Goal: Transaction & Acquisition: Purchase product/service

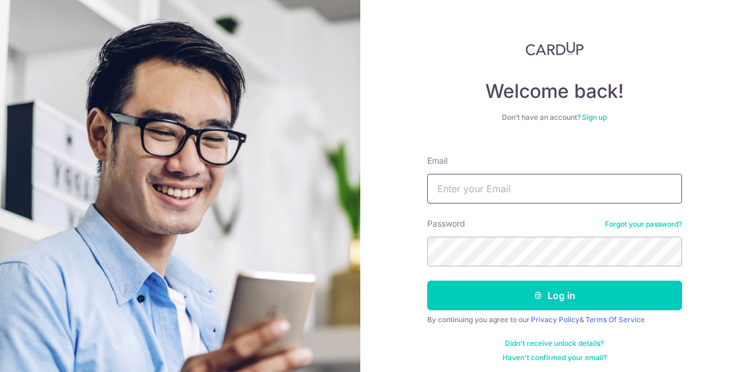
click at [494, 187] on input "Email" at bounding box center [554, 189] width 255 height 30
type input "info@harvault.com"
click at [427, 280] on button "Log in" at bounding box center [554, 295] width 255 height 30
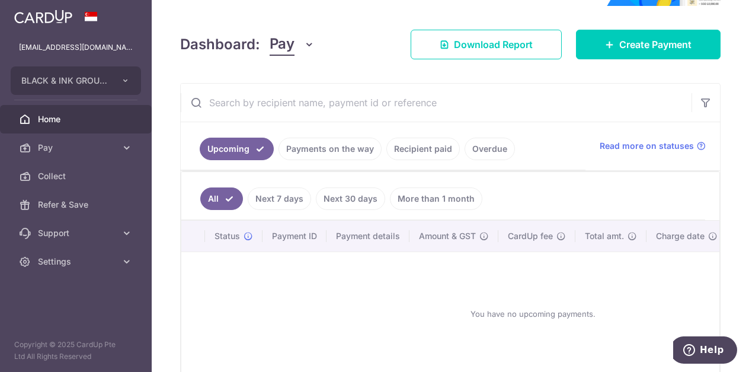
scroll to position [146, 0]
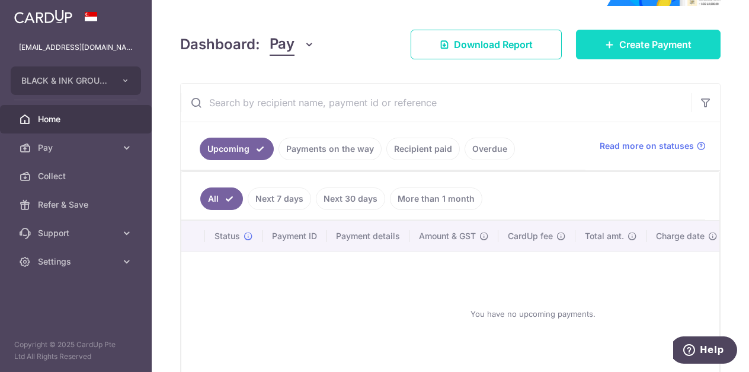
click at [642, 51] on span "Create Payment" at bounding box center [656, 44] width 72 height 14
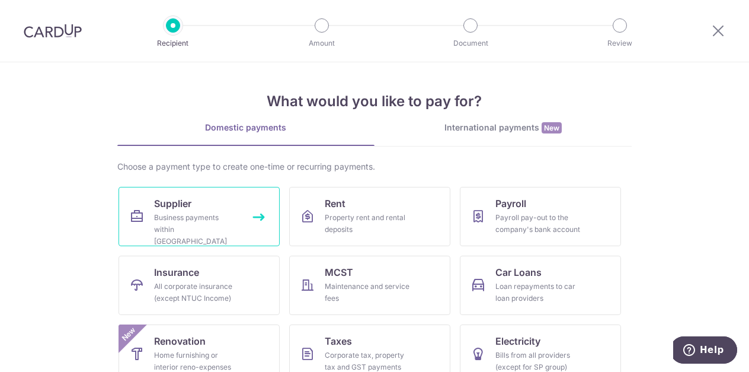
click at [224, 202] on link "Supplier Business payments within Singapore" at bounding box center [199, 216] width 161 height 59
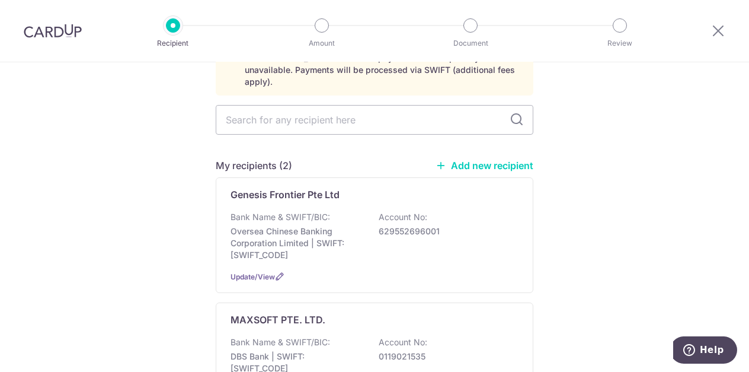
scroll to position [138, 0]
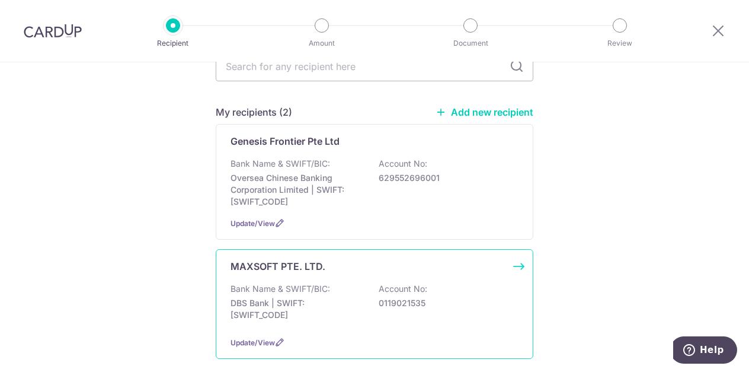
click at [368, 294] on div "Bank Name & SWIFT/BIC: DBS Bank | SWIFT: DBSSSGSGXXX Account No: 0119021535" at bounding box center [375, 305] width 288 height 44
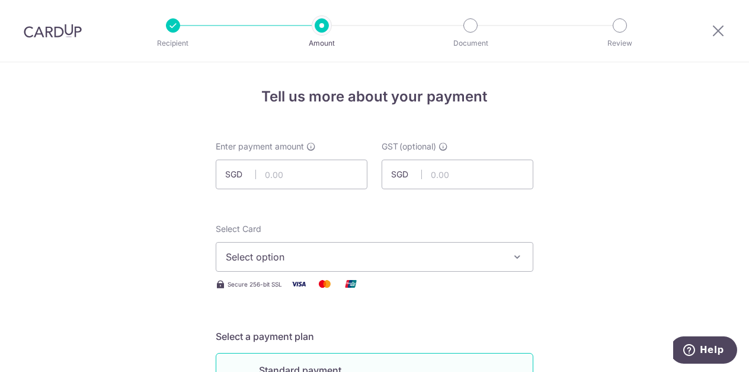
scroll to position [50, 0]
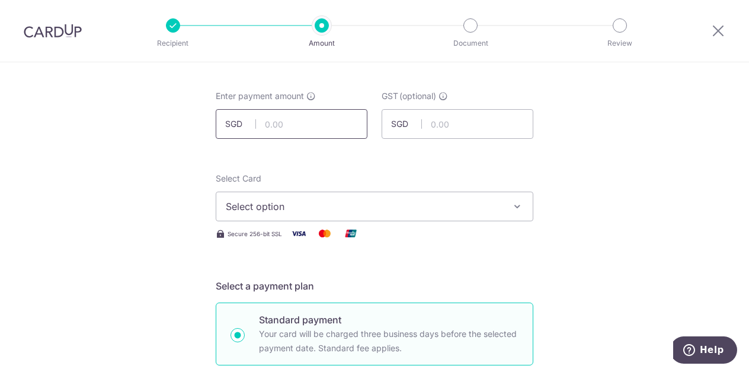
click at [286, 113] on input "text" at bounding box center [292, 124] width 152 height 30
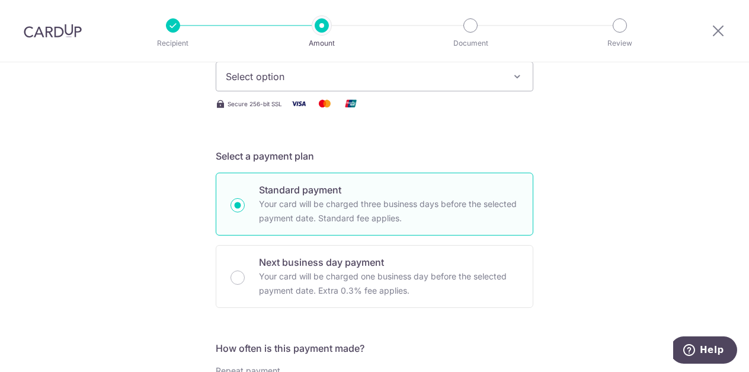
scroll to position [180, 0]
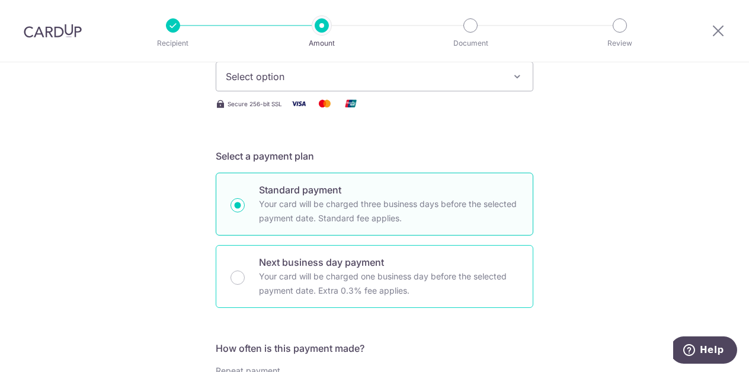
type input "2,520.08"
click at [359, 277] on p "Your card will be charged one business day before the selected payment date. Ex…" at bounding box center [389, 283] width 260 height 28
click at [245, 277] on input "Next business day payment Your card will be charged one business day before the…" at bounding box center [238, 277] width 14 height 14
radio input "false"
radio input "true"
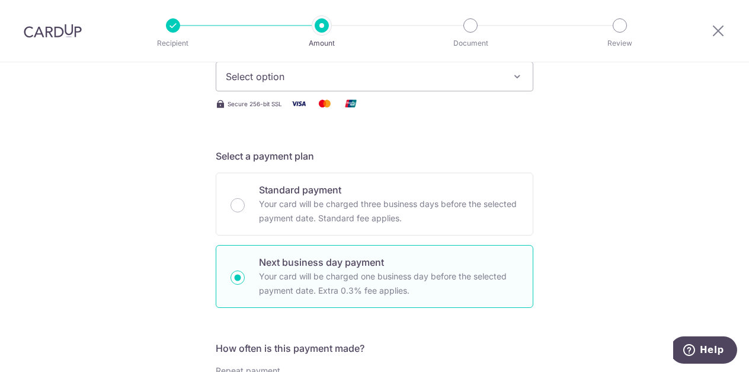
click at [443, 74] on span "Select option" at bounding box center [364, 76] width 276 height 14
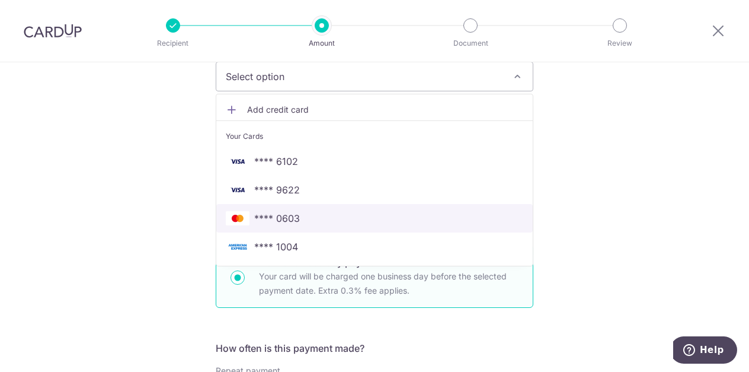
click at [339, 220] on span "**** 0603" at bounding box center [375, 218] width 298 height 14
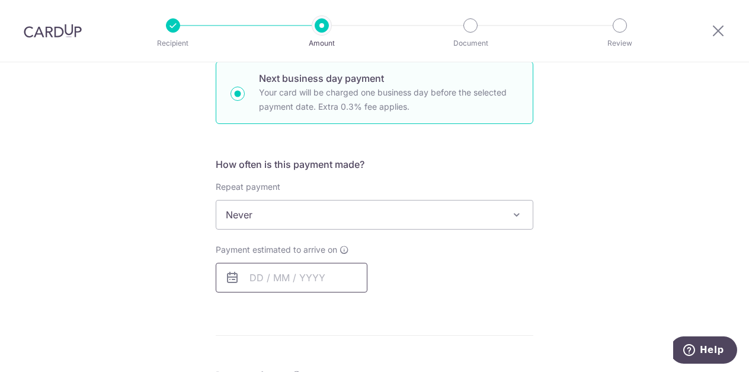
scroll to position [451, 0]
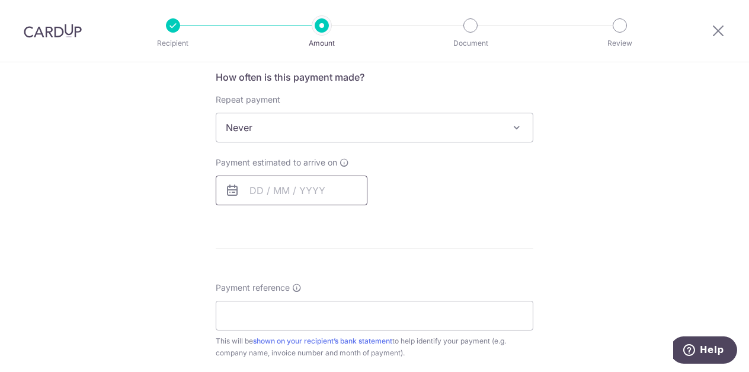
click at [329, 191] on input "text" at bounding box center [292, 190] width 152 height 30
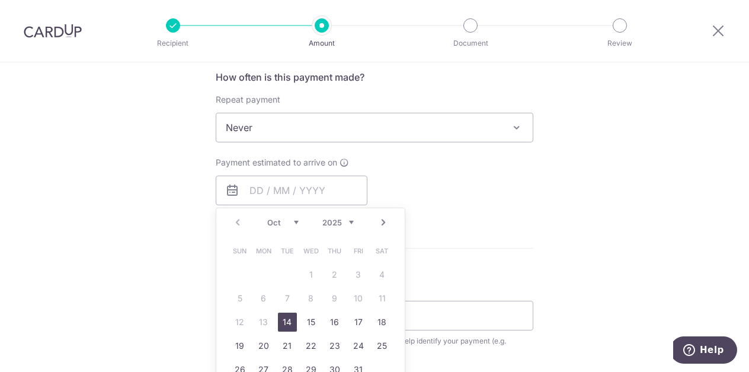
click at [279, 321] on link "14" at bounding box center [287, 321] width 19 height 19
type input "[DATE]"
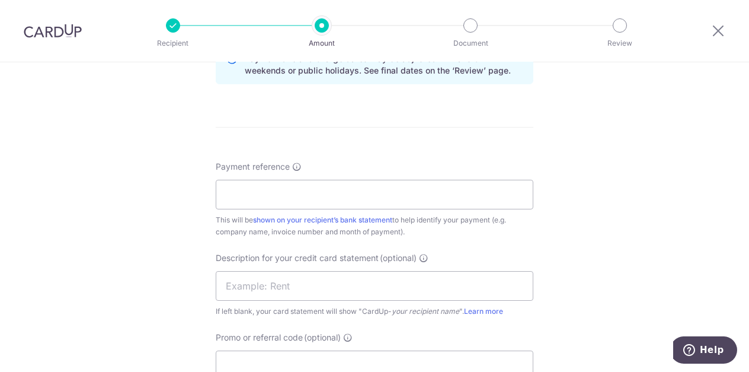
scroll to position [637, 0]
click at [406, 201] on input "Payment reference" at bounding box center [375, 195] width 318 height 30
paste input "9753 0507"
type input "9753 0507"
click at [331, 290] on input "text" at bounding box center [375, 287] width 318 height 30
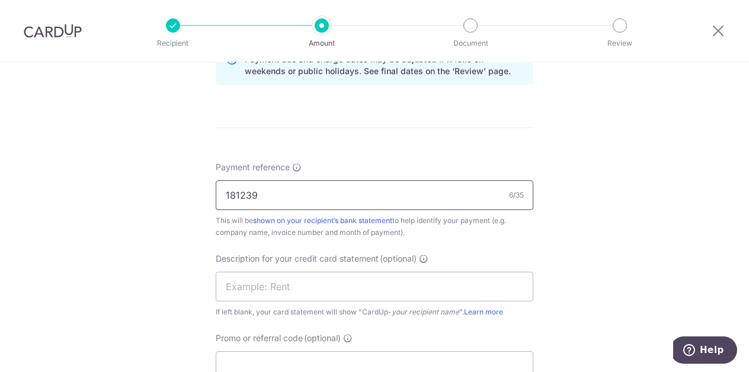
type input "181239"
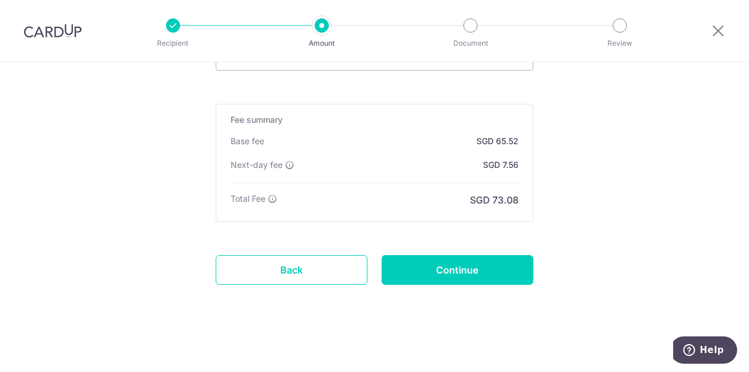
scroll to position [946, 0]
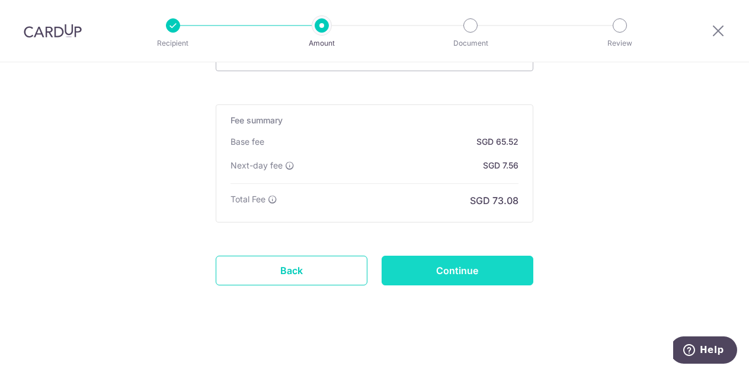
type input "one piece prb02"
click at [452, 275] on input "Continue" at bounding box center [458, 271] width 152 height 30
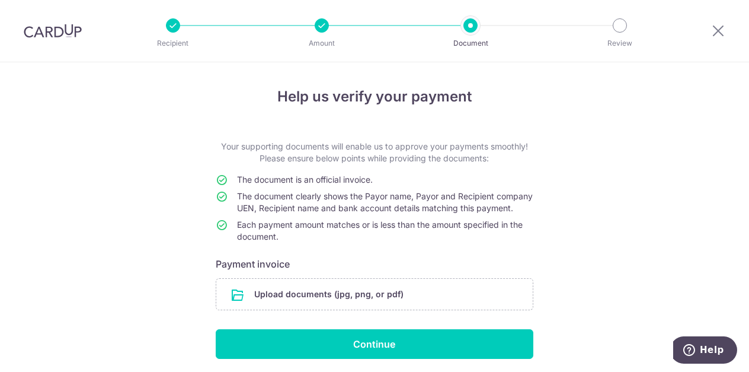
scroll to position [54, 0]
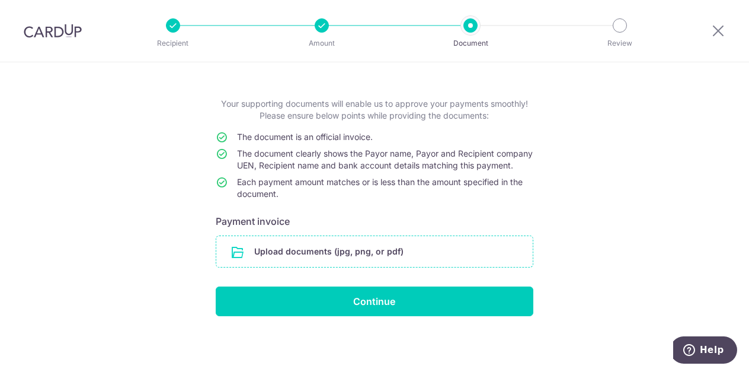
click at [388, 236] on input "file" at bounding box center [374, 251] width 317 height 31
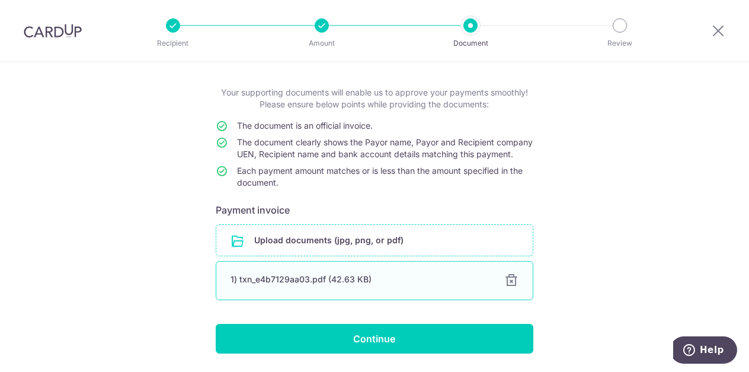
click at [347, 285] on div "1) txn_e4b7129aa03.pdf (42.63 KB)" at bounding box center [361, 279] width 260 height 12
click at [505, 288] on div at bounding box center [512, 280] width 14 height 14
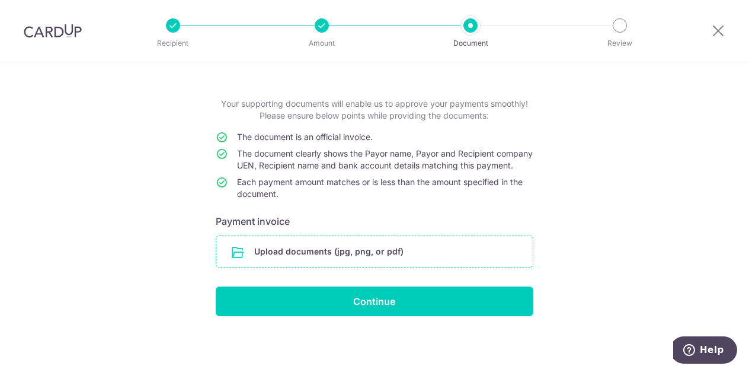
click at [351, 258] on input "file" at bounding box center [374, 251] width 317 height 31
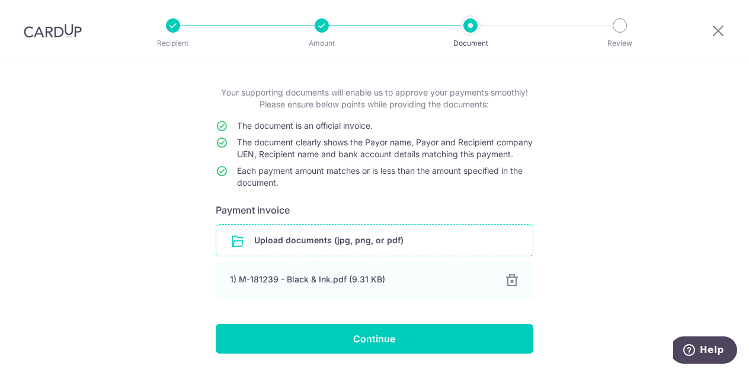
scroll to position [103, 0]
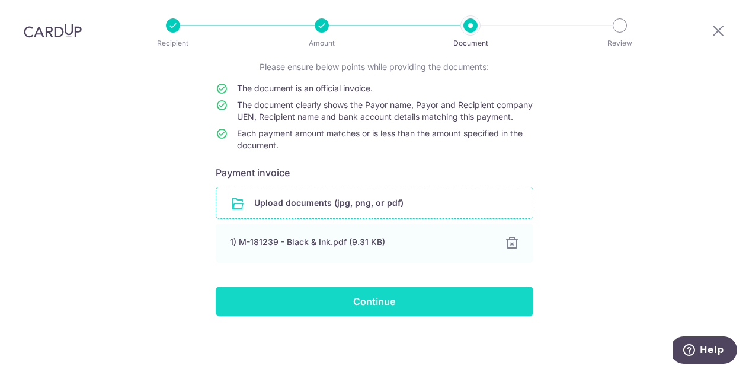
click at [323, 296] on input "Continue" at bounding box center [375, 301] width 318 height 30
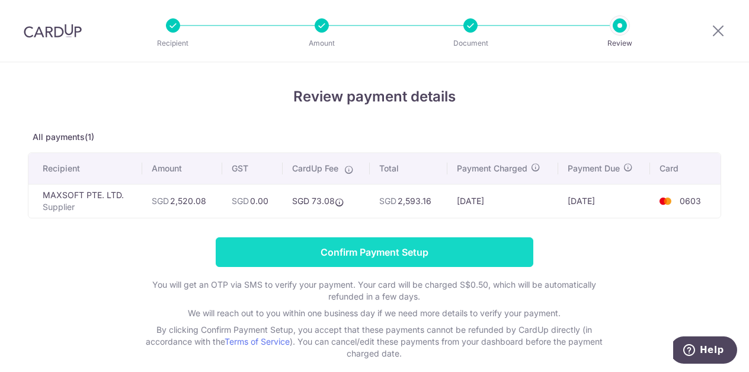
click at [447, 257] on input "Confirm Payment Setup" at bounding box center [375, 252] width 318 height 30
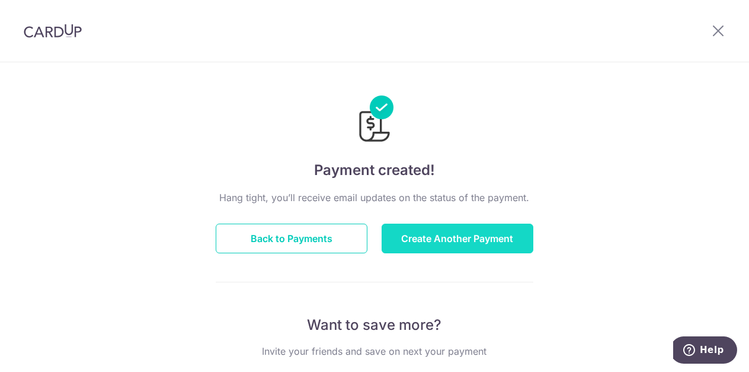
click at [426, 237] on button "Create Another Payment" at bounding box center [458, 239] width 152 height 30
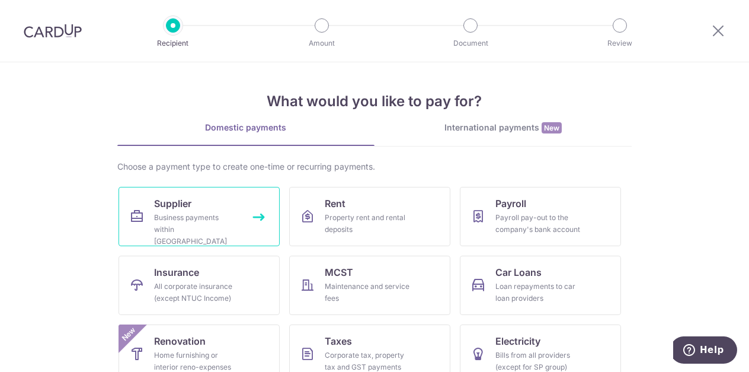
click at [243, 214] on link "Supplier Business payments within Singapore" at bounding box center [199, 216] width 161 height 59
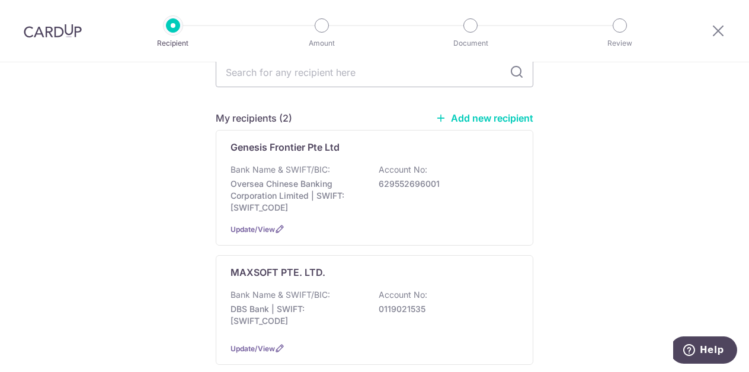
scroll to position [135, 0]
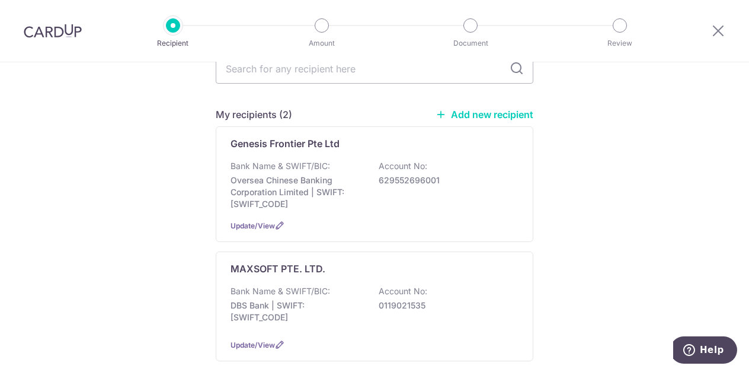
click at [508, 108] on link "Add new recipient" at bounding box center [485, 114] width 98 height 12
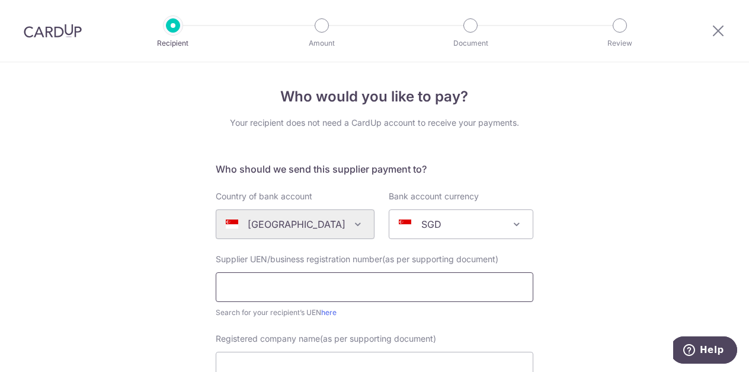
click at [301, 292] on input "text" at bounding box center [375, 287] width 318 height 30
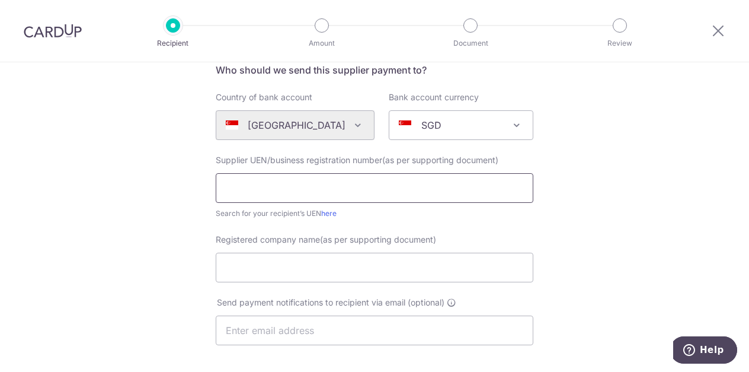
scroll to position [98, 0]
paste input "202030478W"
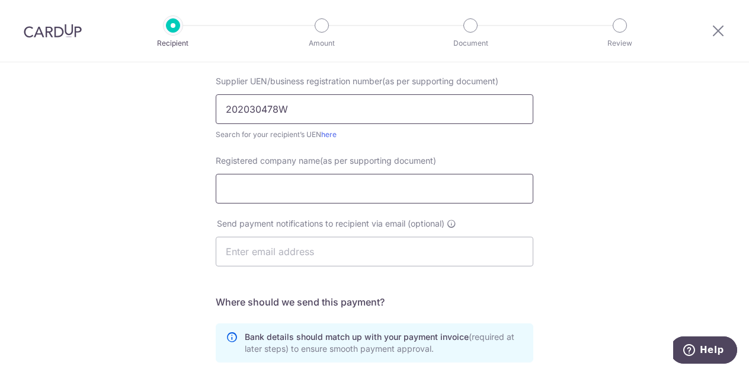
type input "202030478W"
click at [330, 194] on input "Registered company name(as per supporting document)" at bounding box center [375, 189] width 318 height 30
paste input "Animart Creative Hobbies Pte. Ltd."
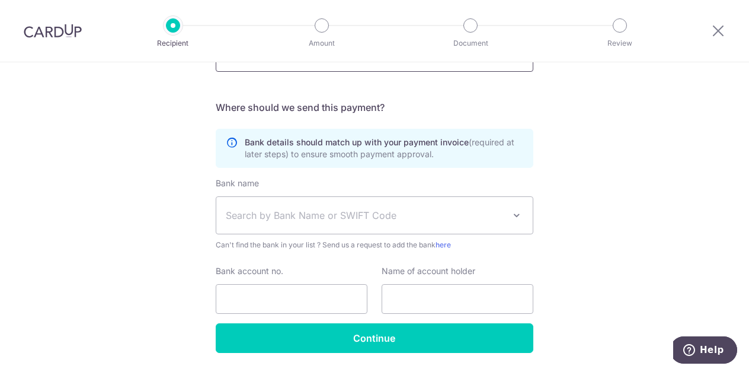
scroll to position [372, 0]
type input "Animart Creative Hobbies Pte. Ltd."
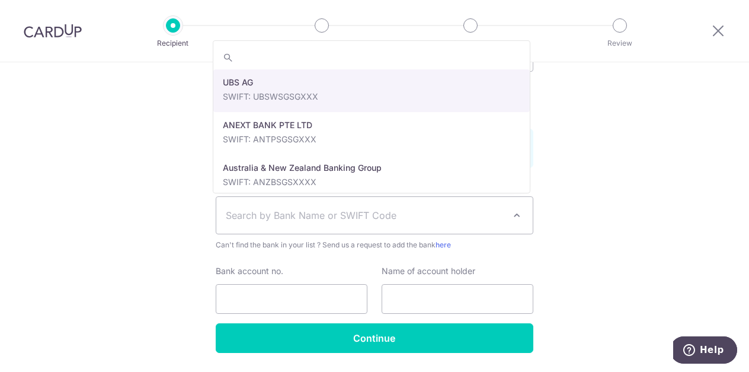
click at [347, 204] on span "Search by Bank Name or SWIFT Code" at bounding box center [374, 215] width 317 height 37
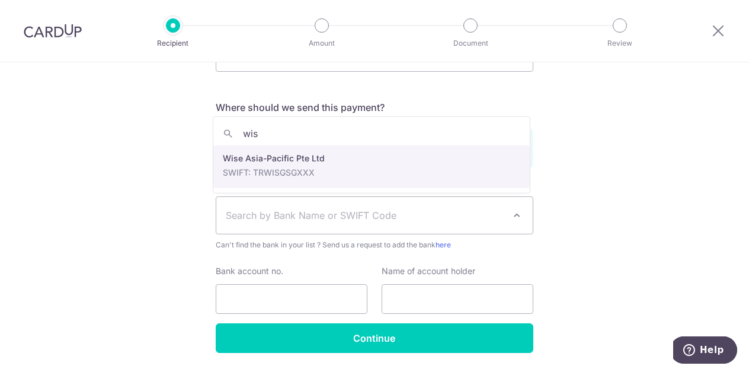
type input "wis"
select select "22417"
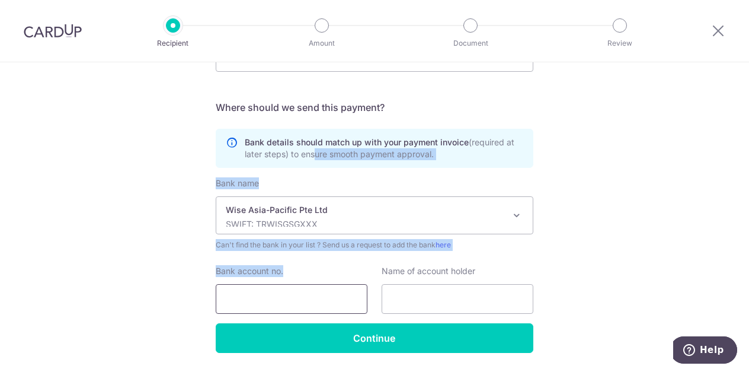
drag, startPoint x: 311, startPoint y: 170, endPoint x: 274, endPoint y: 290, distance: 125.8
click at [274, 290] on form "Who should we send this supplier payment to? Country of bank account Algeria An…" at bounding box center [375, 71] width 318 height 563
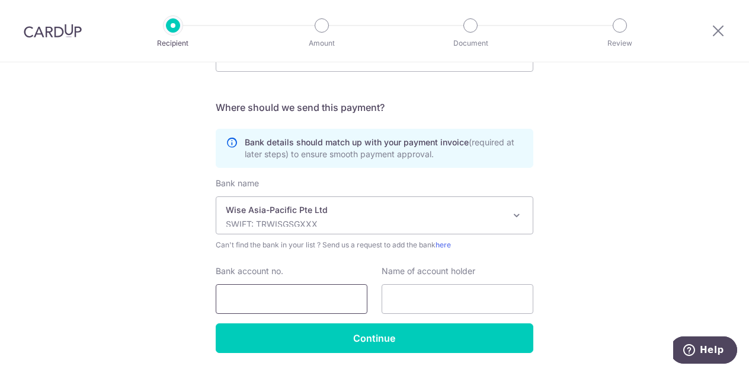
click at [274, 290] on input "Bank account no." at bounding box center [292, 299] width 152 height 30
paste input "215-333-6"
type input "2153336"
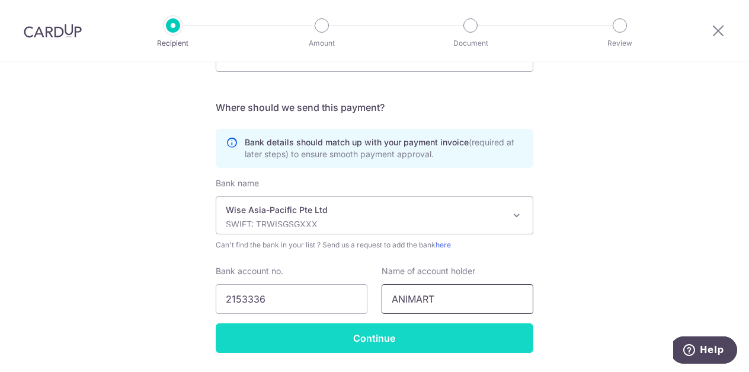
type input "ANIMART"
click at [405, 334] on input "Continue" at bounding box center [375, 338] width 318 height 30
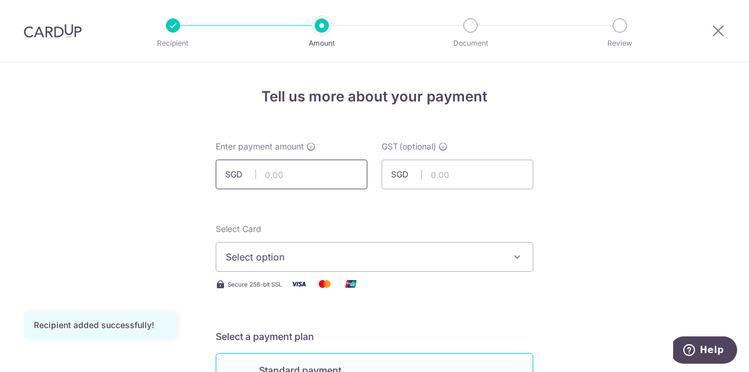
click at [321, 174] on input "text" at bounding box center [292, 174] width 152 height 30
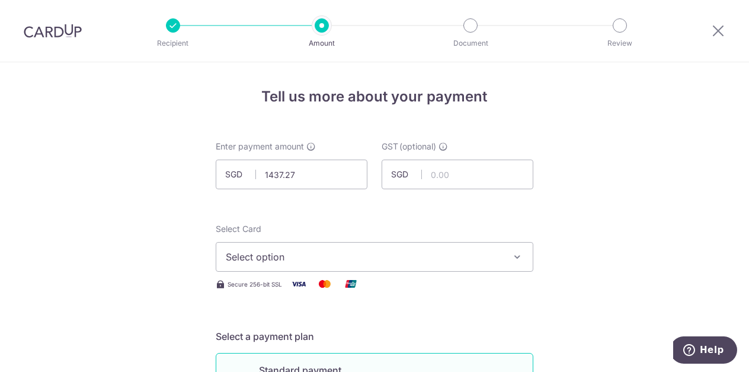
type input "1,437.27"
click at [374, 261] on span "Select option" at bounding box center [364, 257] width 276 height 14
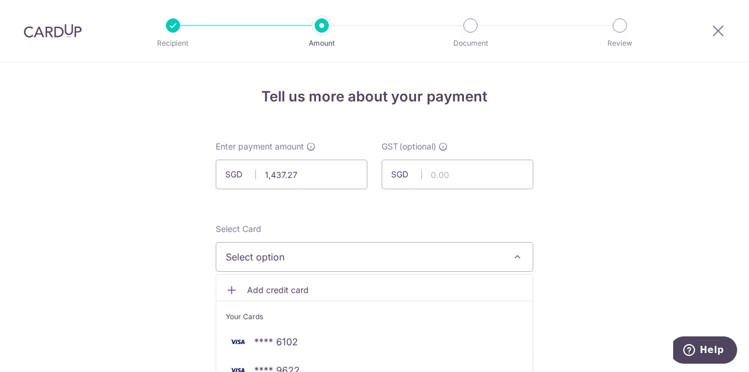
scroll to position [148, 0]
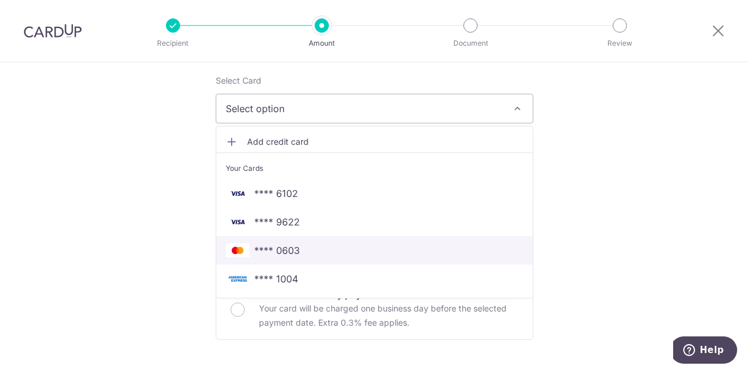
click at [376, 255] on span "**** 0603" at bounding box center [375, 250] width 298 height 14
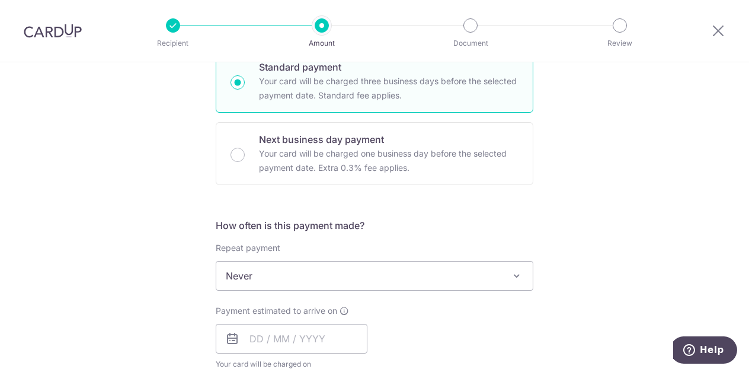
scroll to position [302, 0]
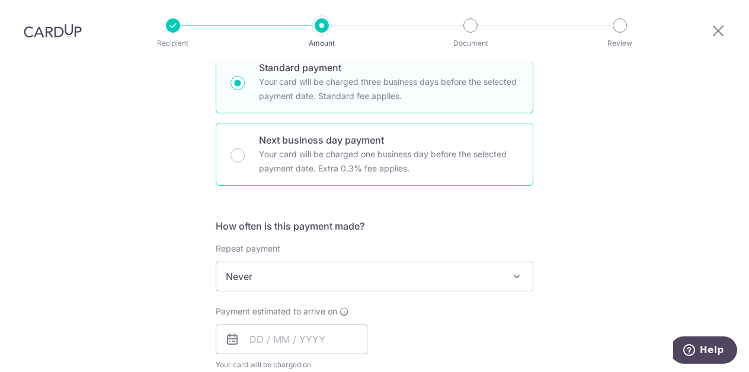
click at [394, 175] on div "Next business day payment Your card will be charged one business day before the…" at bounding box center [375, 154] width 318 height 63
radio input "false"
radio input "true"
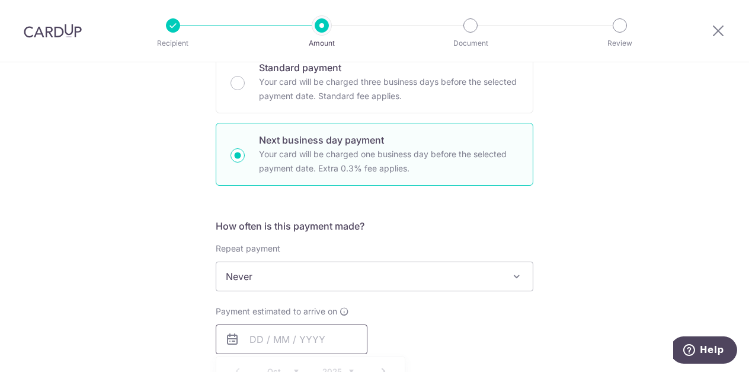
click at [326, 339] on input "text" at bounding box center [292, 339] width 152 height 30
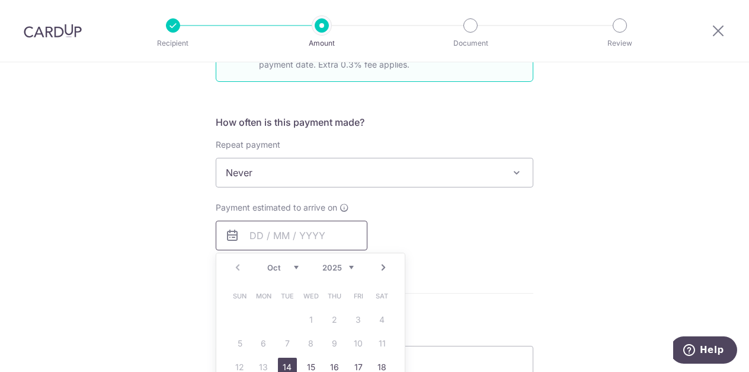
scroll to position [406, 0]
click at [286, 362] on link "14" at bounding box center [287, 367] width 19 height 19
type input "14/10/2025"
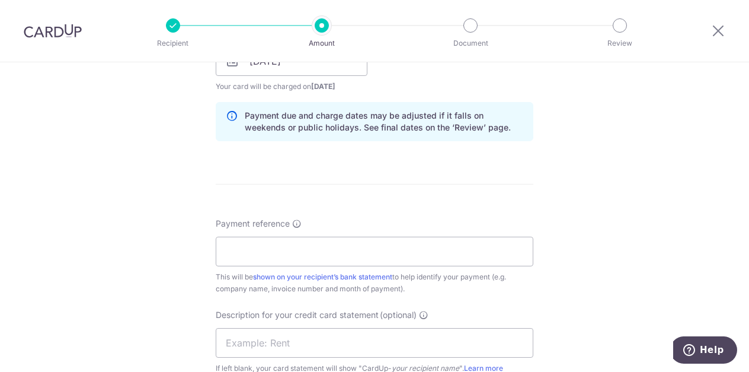
scroll to position [578, 0]
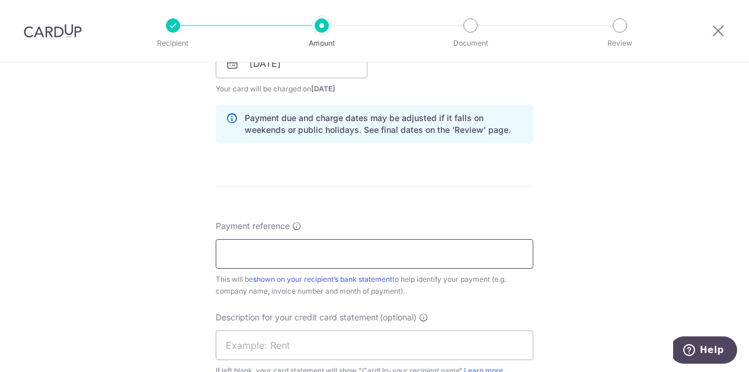
click at [381, 256] on input "Payment reference" at bounding box center [375, 254] width 318 height 30
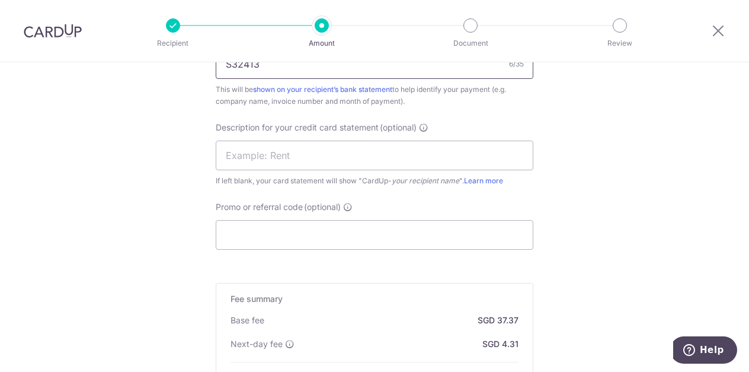
scroll to position [767, 0]
type input "S32413"
click at [358, 147] on input "text" at bounding box center [375, 157] width 318 height 30
click at [247, 155] on input "magic cbb" at bounding box center [375, 157] width 318 height 30
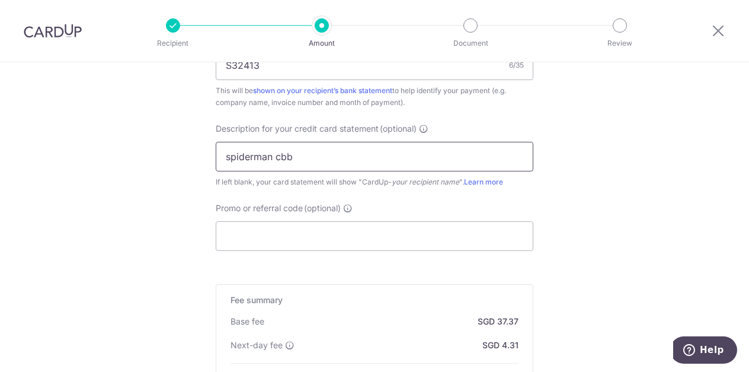
scroll to position [732, 0]
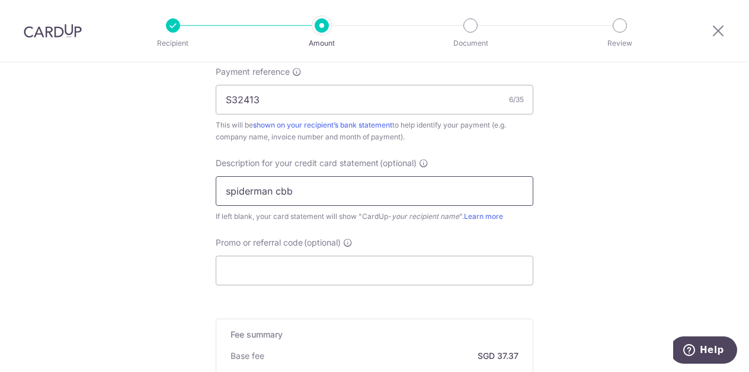
click at [288, 187] on input "spiderman cbb" at bounding box center [375, 191] width 318 height 30
type input "spiderman"
type input "m"
type input "spm bundle"
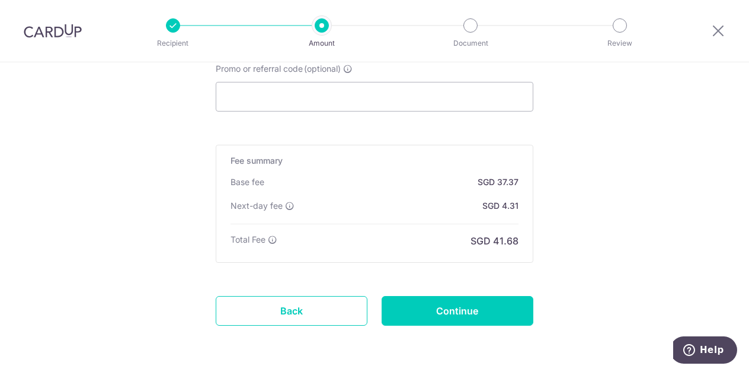
scroll to position [910, 0]
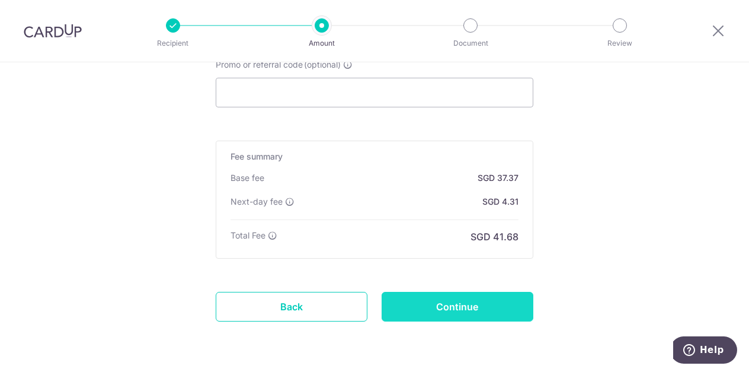
drag, startPoint x: 471, startPoint y: 289, endPoint x: 471, endPoint y: 302, distance: 12.5
click at [471, 302] on input "Continue" at bounding box center [458, 307] width 152 height 30
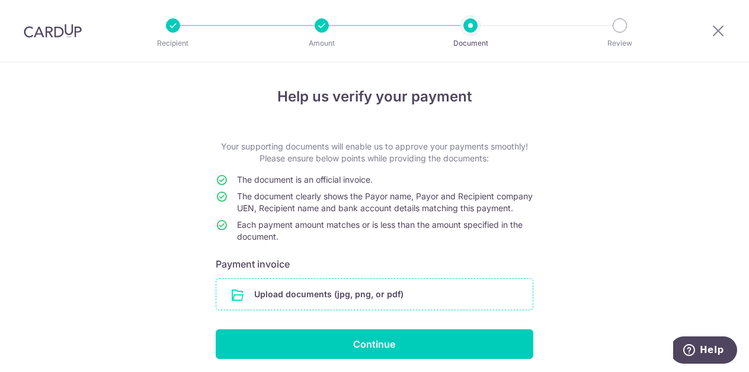
click at [455, 304] on input "file" at bounding box center [374, 294] width 317 height 31
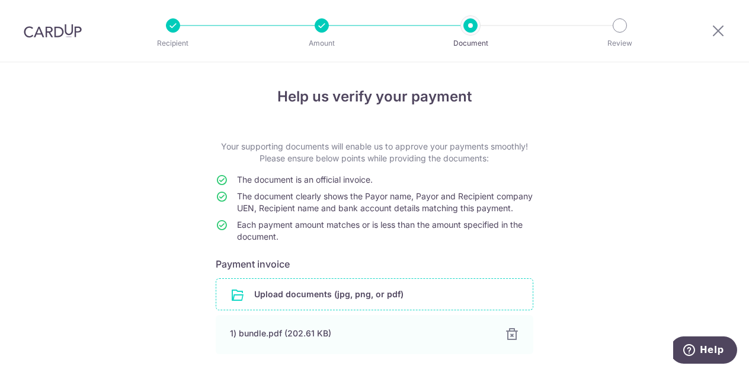
scroll to position [103, 0]
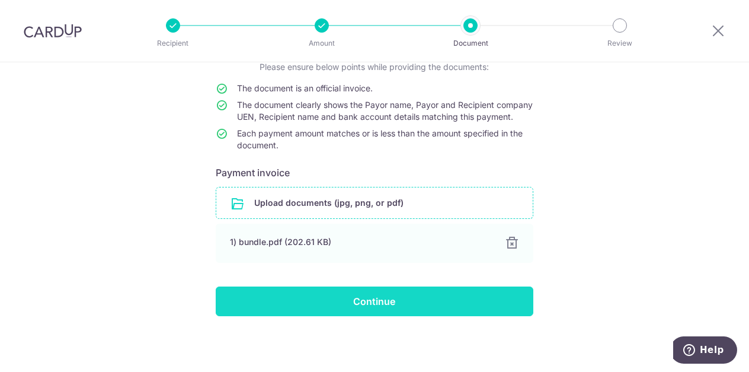
click at [282, 304] on input "Continue" at bounding box center [375, 301] width 318 height 30
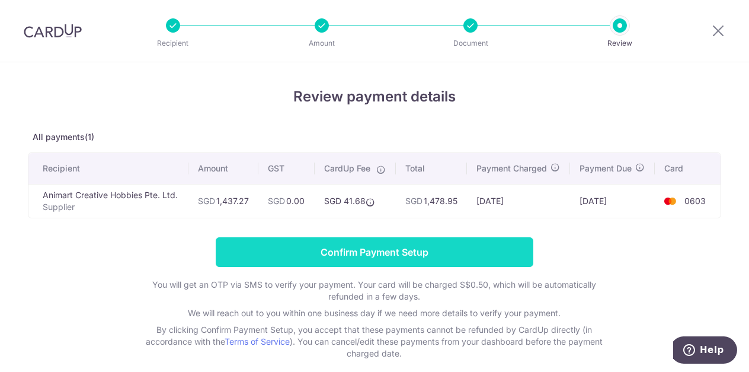
click at [324, 255] on input "Confirm Payment Setup" at bounding box center [375, 252] width 318 height 30
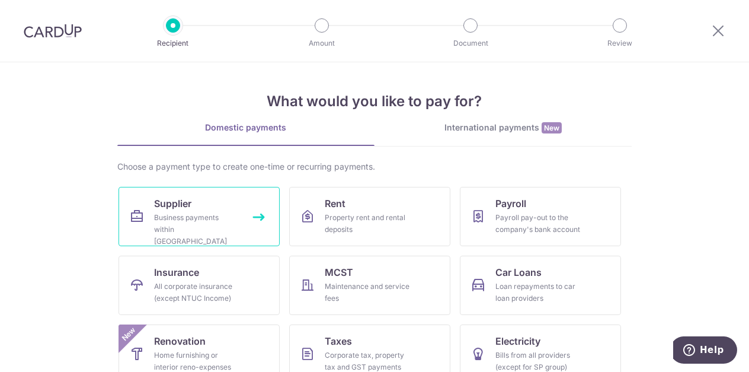
click at [195, 195] on link "Supplier Business payments within [GEOGRAPHIC_DATA]" at bounding box center [199, 216] width 161 height 59
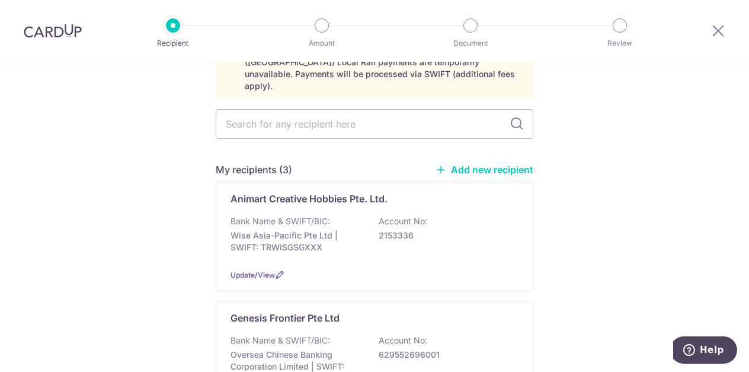
scroll to position [82, 0]
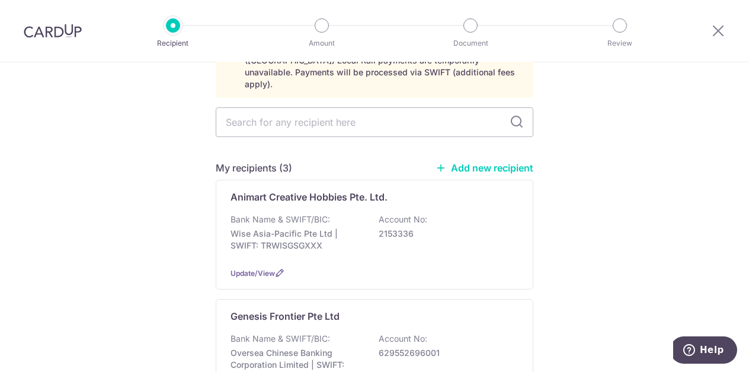
click at [364, 213] on div "Bank Name & SWIFT/BIC: Wise Asia-Pacific Pte Ltd | SWIFT: TRWISGSGXXX Account N…" at bounding box center [375, 235] width 288 height 44
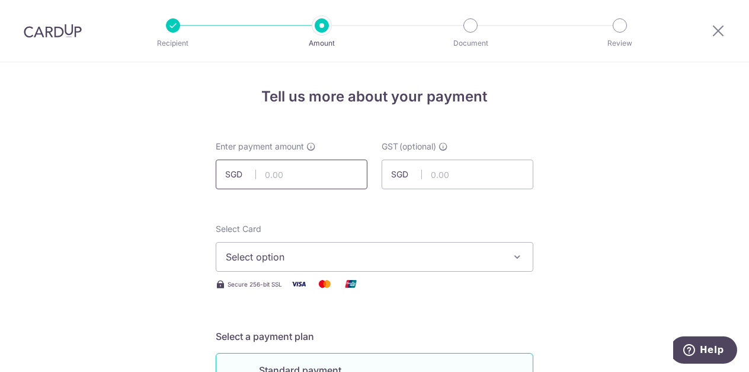
click at [345, 179] on input "text" at bounding box center [292, 174] width 152 height 30
type input "5,741.60"
click at [273, 254] on span "Select option" at bounding box center [364, 257] width 276 height 14
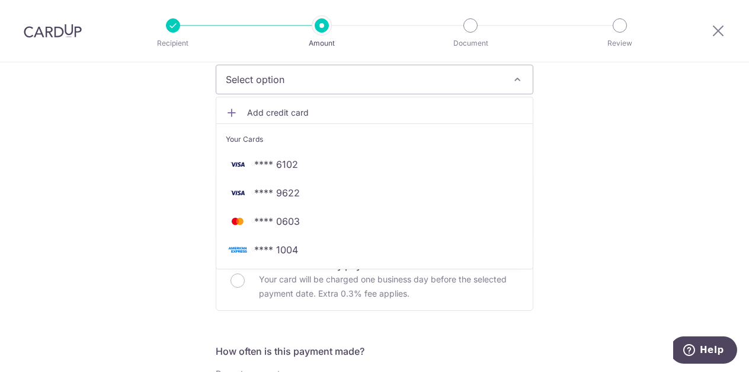
scroll to position [175, 0]
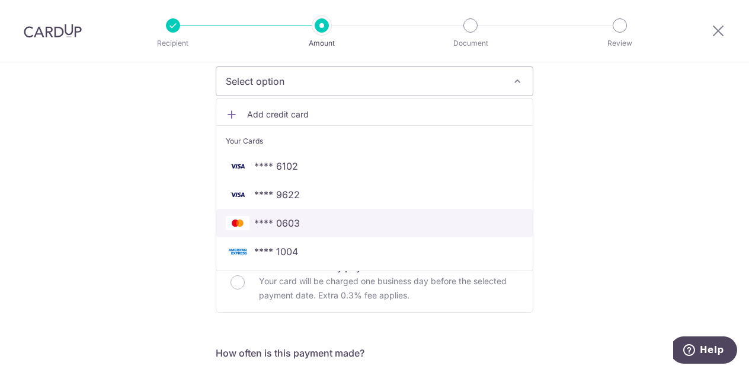
click at [302, 224] on span "**** 0603" at bounding box center [375, 223] width 298 height 14
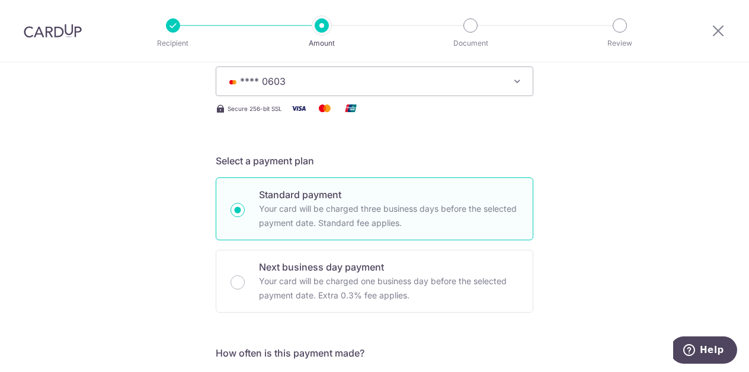
scroll to position [250, 0]
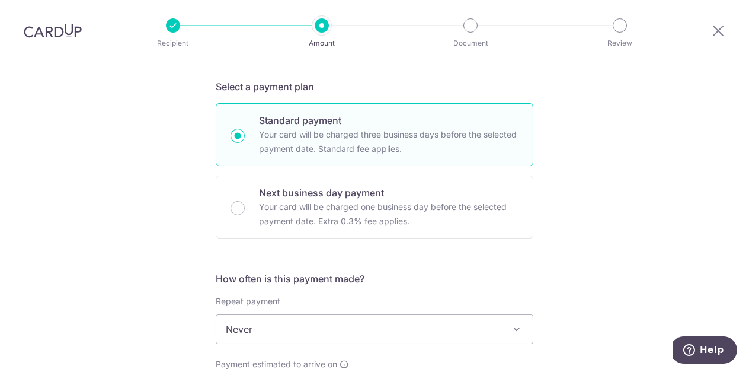
click at [302, 224] on p "Your card will be charged one business day before the selected payment date. Ex…" at bounding box center [389, 214] width 260 height 28
click at [245, 215] on input "Next business day payment Your card will be charged one business day before the…" at bounding box center [238, 208] width 14 height 14
radio input "false"
radio input "true"
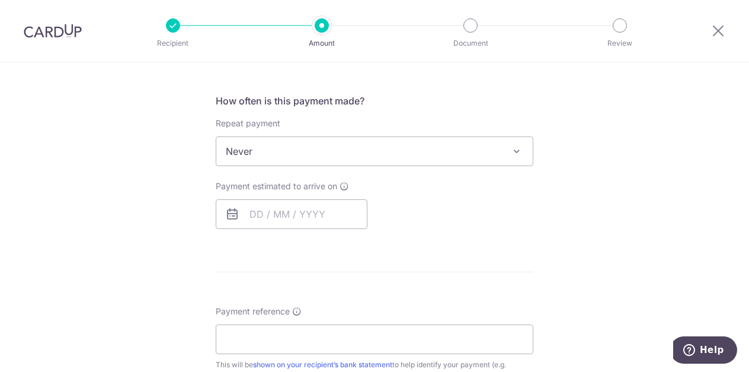
scroll to position [427, 0]
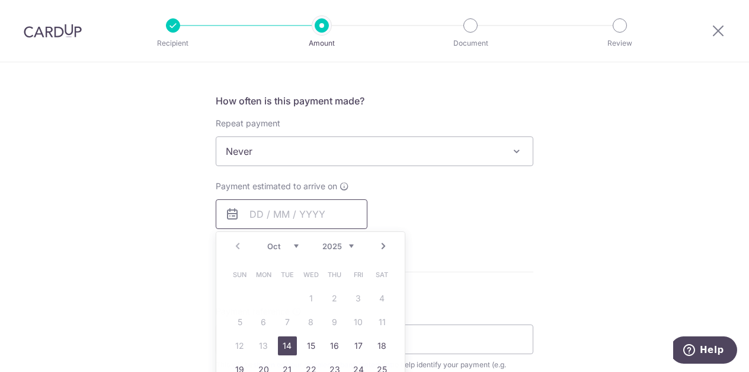
click at [301, 210] on input "text" at bounding box center [292, 214] width 152 height 30
click at [285, 343] on link "14" at bounding box center [287, 345] width 19 height 19
type input "14/10/2025"
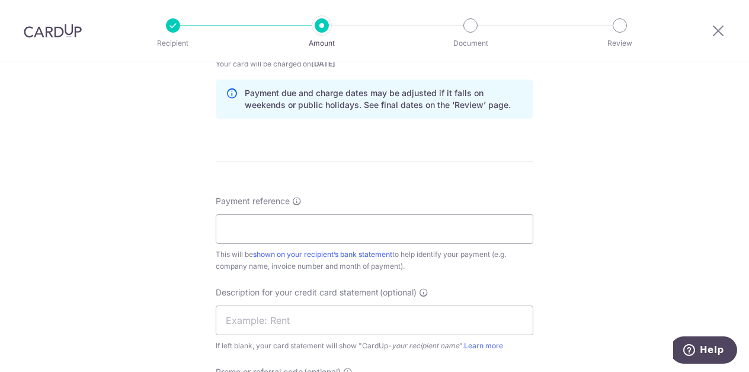
scroll to position [658, 0]
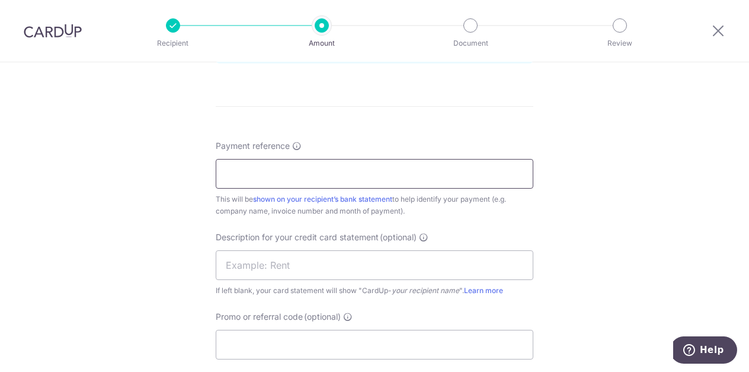
click at [427, 180] on input "Payment reference" at bounding box center [375, 174] width 318 height 30
type input "S32408"
click at [315, 254] on input "text" at bounding box center [375, 265] width 318 height 30
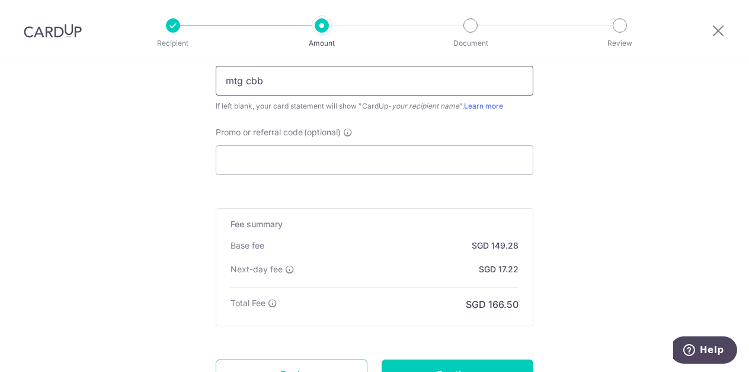
scroll to position [947, 0]
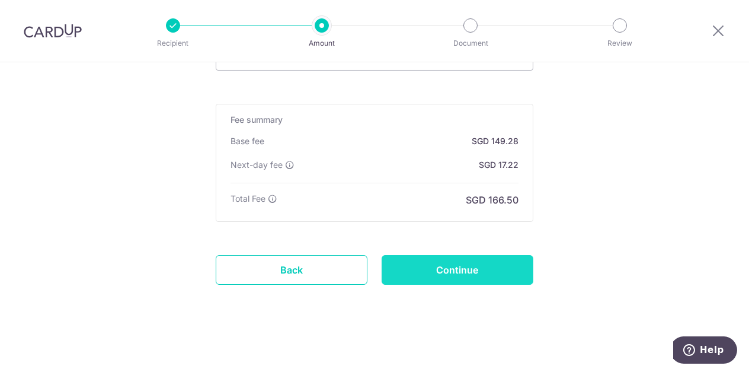
type input "mtg cbb"
click at [468, 265] on input "Continue" at bounding box center [458, 270] width 152 height 30
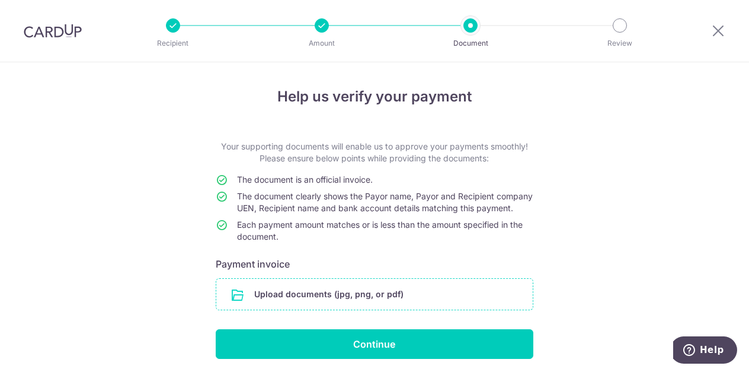
click at [425, 299] on input "file" at bounding box center [374, 294] width 317 height 31
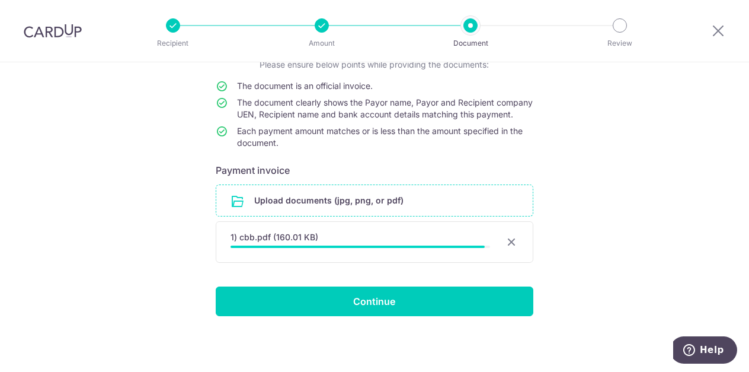
scroll to position [103, 0]
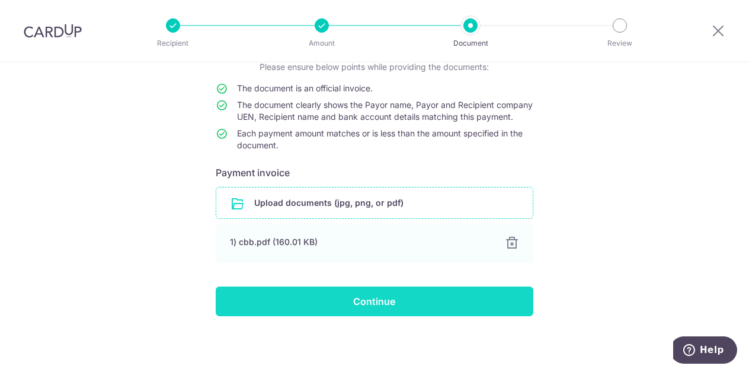
click at [283, 307] on input "Continue" at bounding box center [375, 301] width 318 height 30
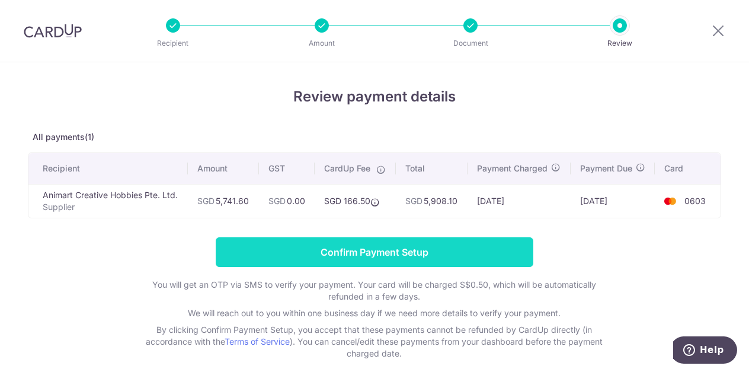
click at [309, 258] on input "Confirm Payment Setup" at bounding box center [375, 252] width 318 height 30
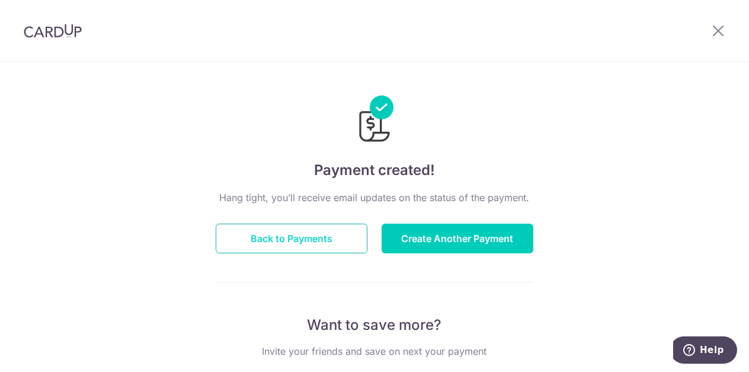
click at [294, 241] on button "Back to Payments" at bounding box center [292, 239] width 152 height 30
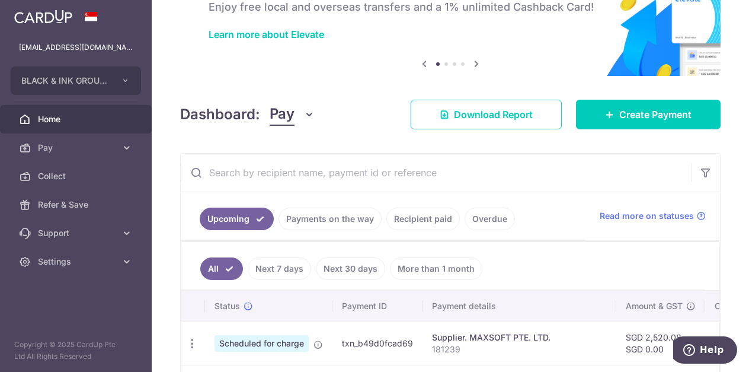
scroll to position [181, 0]
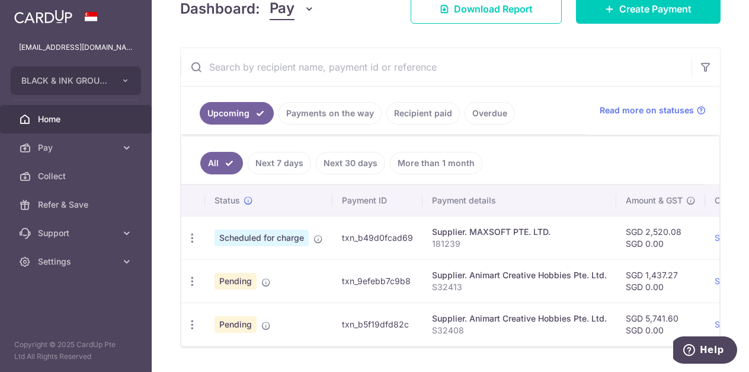
click at [413, 111] on link "Recipient paid" at bounding box center [424, 113] width 74 height 23
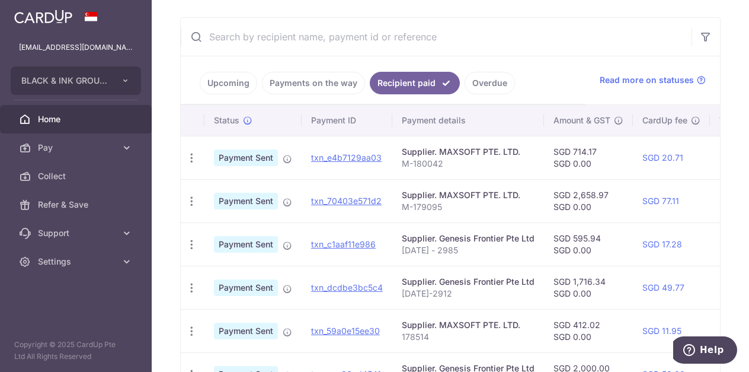
scroll to position [163, 0]
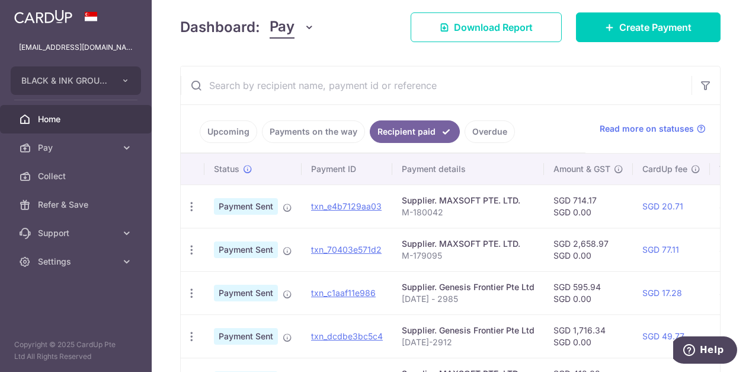
click at [339, 127] on link "Payments on the way" at bounding box center [313, 131] width 103 height 23
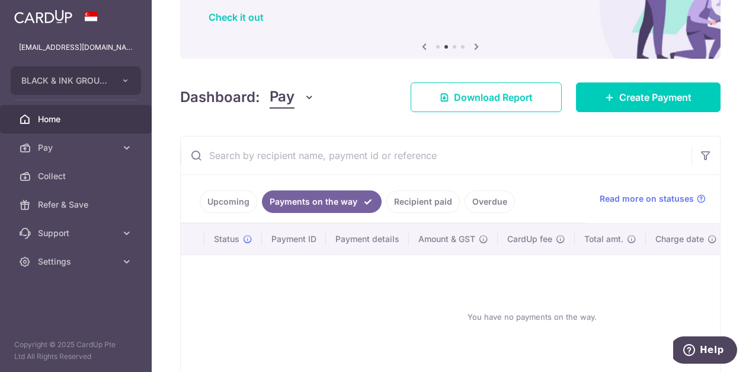
scroll to position [162, 0]
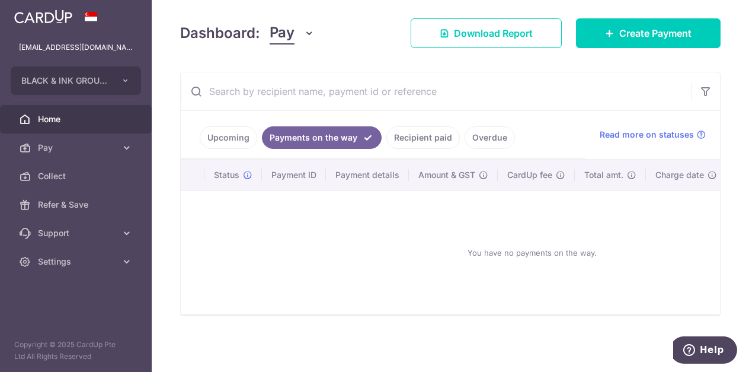
click at [244, 135] on link "Upcoming" at bounding box center [229, 137] width 58 height 23
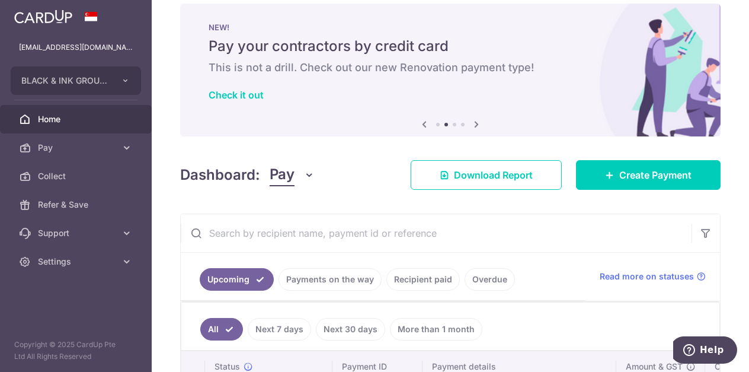
scroll to position [0, 0]
